Goal: Find specific page/section: Find specific page/section

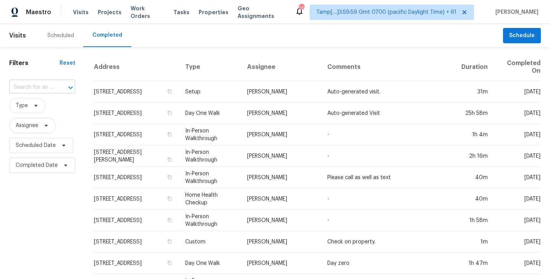
click at [36, 84] on input "text" at bounding box center [31, 87] width 45 height 12
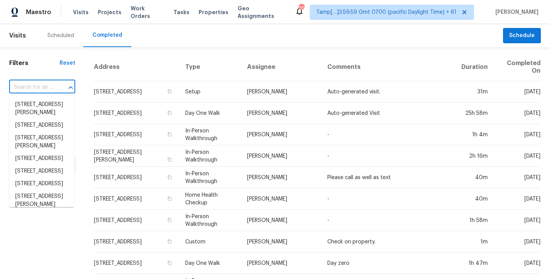
paste input "[STREET_ADDRESS]"
type input "[STREET_ADDRESS]"
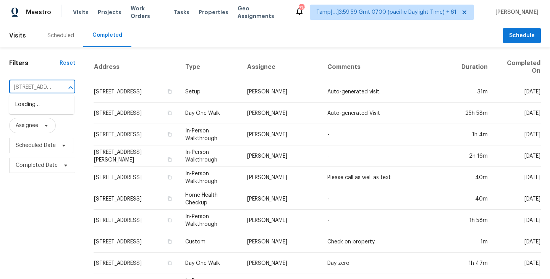
scroll to position [0, 64]
click at [37, 102] on li "[STREET_ADDRESS]" at bounding box center [41, 104] width 65 height 13
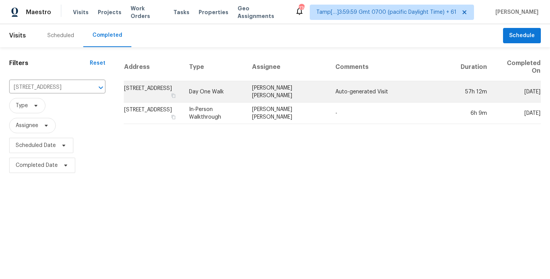
click at [153, 89] on td "[STREET_ADDRESS]" at bounding box center [153, 91] width 59 height 21
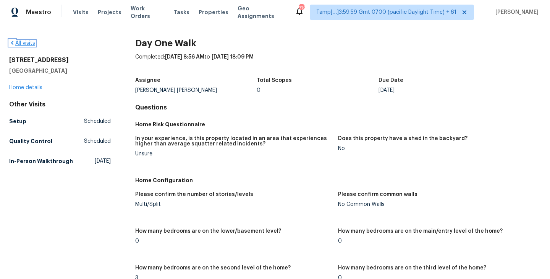
click at [24, 45] on link "All visits" at bounding box center [22, 43] width 26 height 5
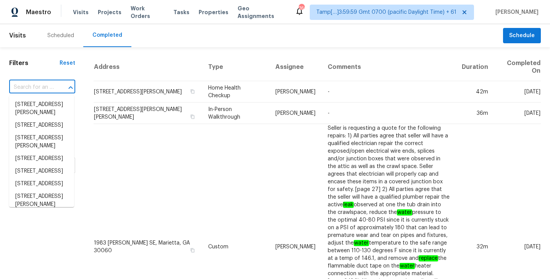
click at [31, 84] on input "text" at bounding box center [31, 87] width 45 height 12
paste input "[STREET_ADDRESS]"
type input "[STREET_ADDRESS]"
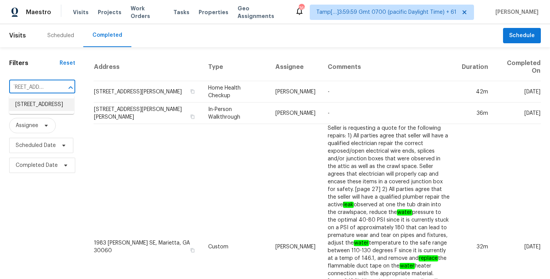
click at [39, 108] on li "[STREET_ADDRESS]" at bounding box center [41, 104] width 65 height 13
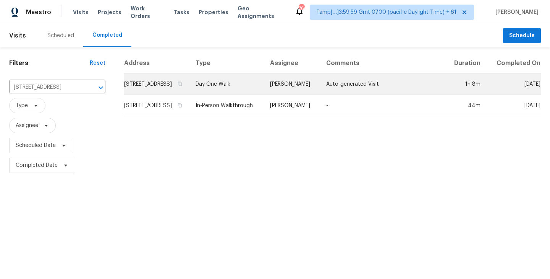
click at [179, 92] on td "[STREET_ADDRESS]" at bounding box center [157, 83] width 66 height 21
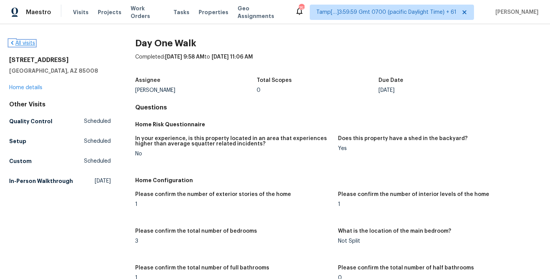
click at [24, 41] on link "All visits" at bounding box center [22, 43] width 26 height 5
